Goal: Contribute content

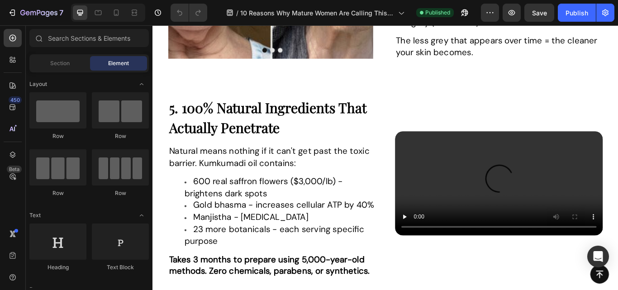
scroll to position [1494, 0]
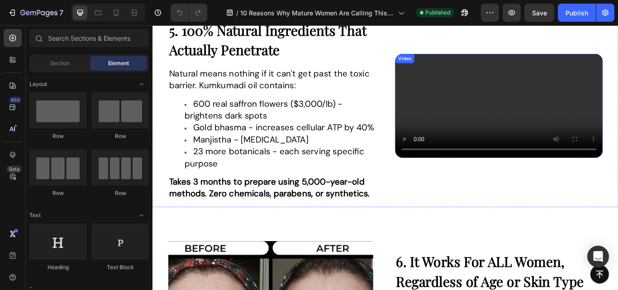
click at [523, 114] on video at bounding box center [556, 119] width 242 height 121
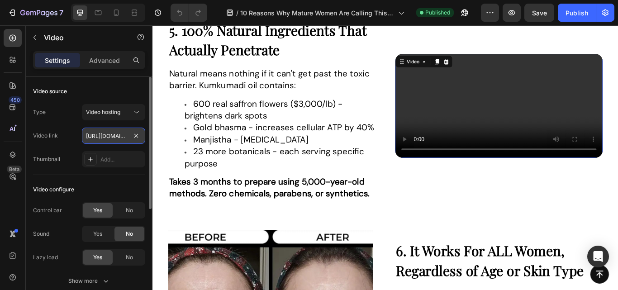
click at [96, 134] on input "[URL][DOMAIN_NAME]" at bounding box center [113, 136] width 63 height 16
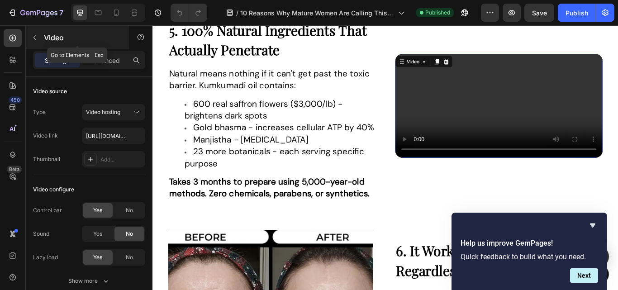
click at [33, 39] on icon "button" at bounding box center [34, 37] width 7 height 7
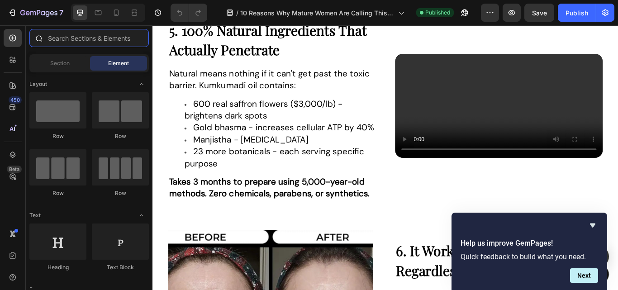
click at [59, 37] on input "text" at bounding box center [89, 38] width 120 height 18
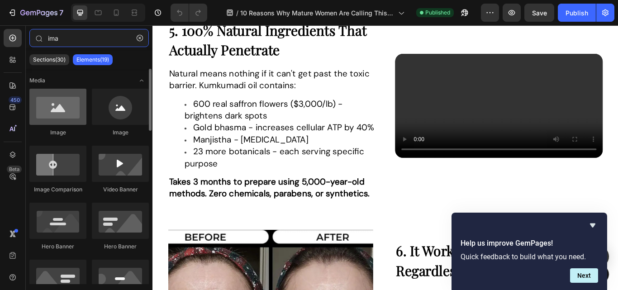
type input "ima"
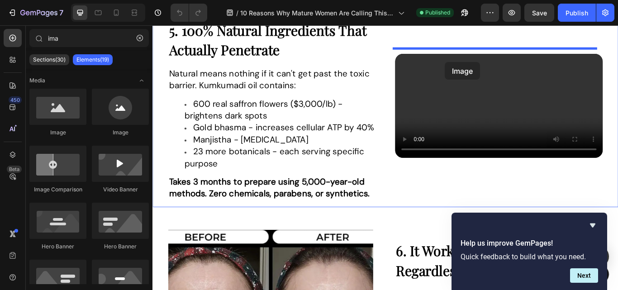
drag, startPoint x: 206, startPoint y: 140, endPoint x: 493, endPoint y: 68, distance: 296.2
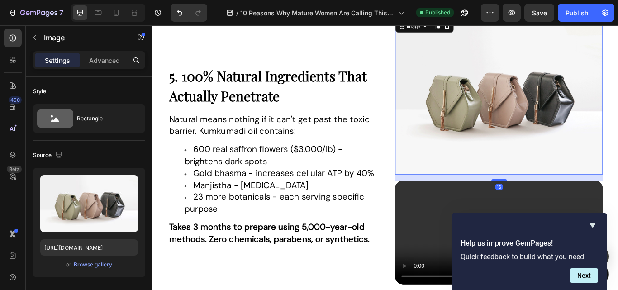
scroll to position [1552, 0]
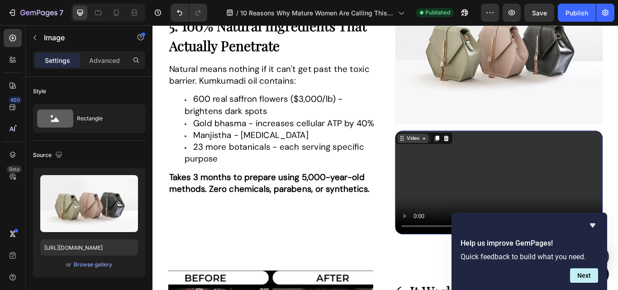
click at [447, 153] on div "Video" at bounding box center [456, 157] width 19 height 8
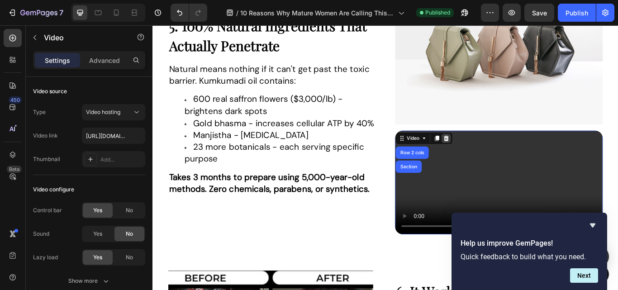
click at [491, 156] on icon at bounding box center [494, 157] width 7 height 7
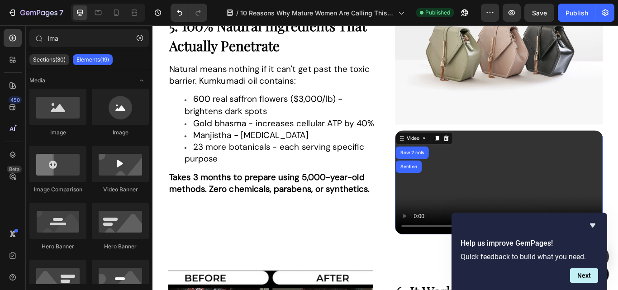
scroll to position [1494, 0]
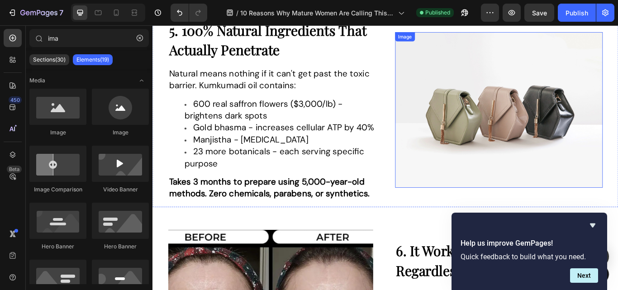
click at [492, 85] on img at bounding box center [556, 124] width 242 height 182
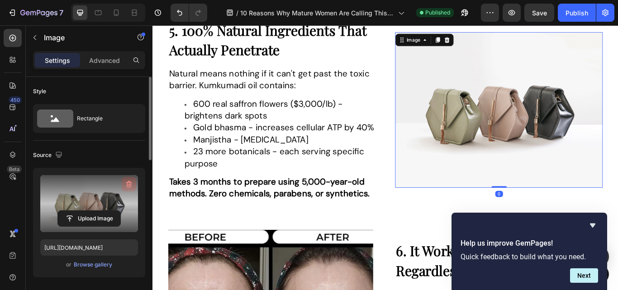
click at [128, 181] on icon "button" at bounding box center [128, 184] width 9 height 9
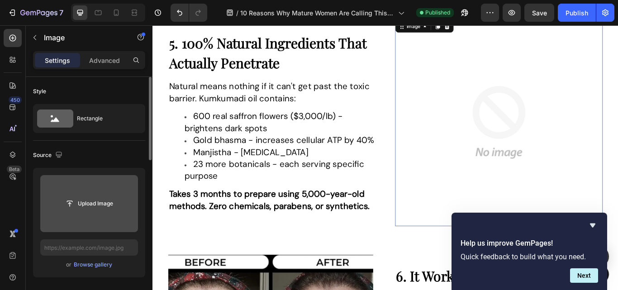
scroll to position [1507, 0]
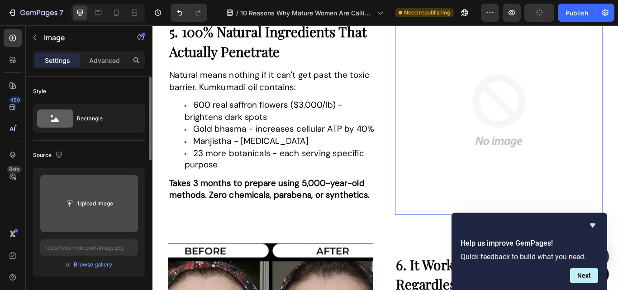
type input "C:\fakepath\7351b4e9c8c347cf90755454cb182555.gif"
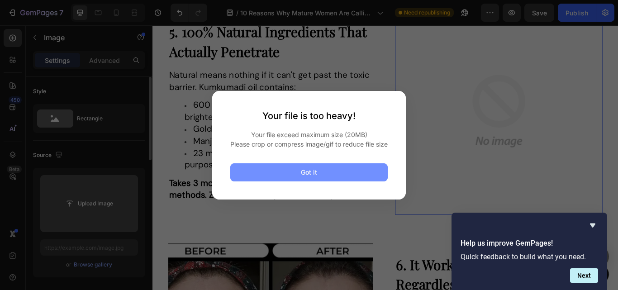
click at [288, 177] on button "Got it" at bounding box center [309, 172] width 158 height 18
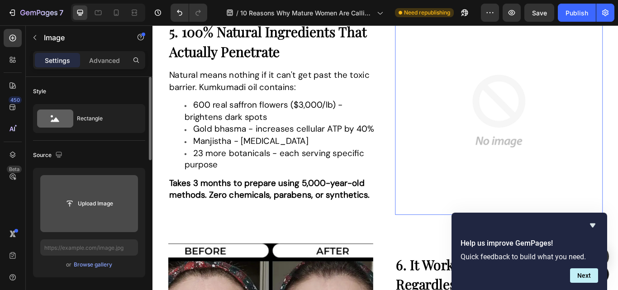
type input "C:\fakepath\7351b4e9c8c347cf90755454cb182555 (1).gif"
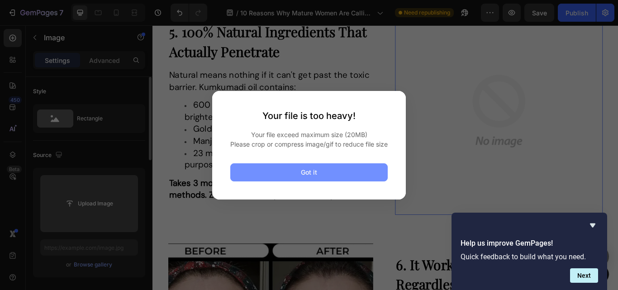
click at [326, 182] on button "Got it" at bounding box center [309, 172] width 158 height 18
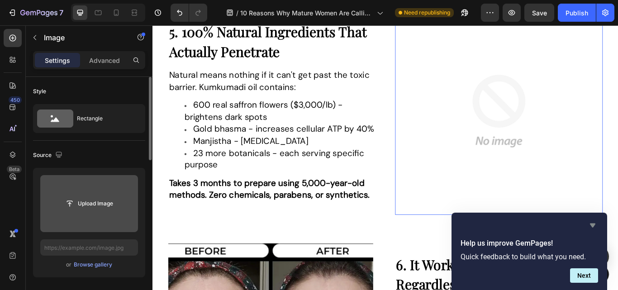
click at [593, 225] on icon "Hide survey" at bounding box center [592, 226] width 5 height 4
